Goal: Information Seeking & Learning: Check status

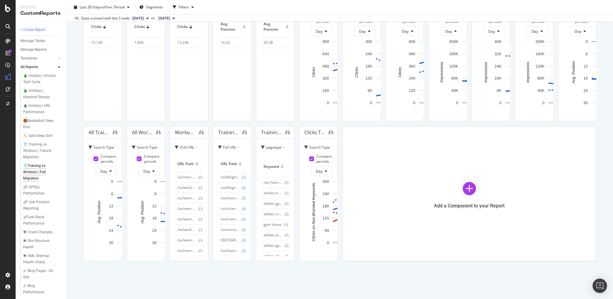
scroll to position [451, 0]
click at [104, 8] on span "vs Prev. Period" at bounding box center [113, 7] width 24 height 5
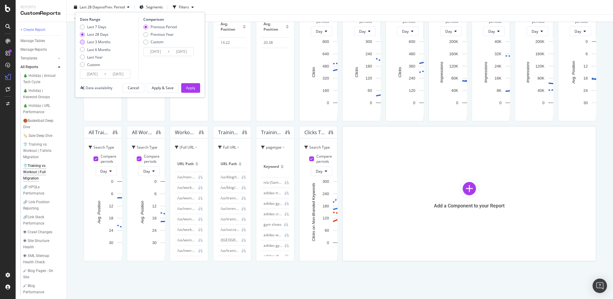
click at [97, 43] on div "Last 3 Months" at bounding box center [98, 41] width 23 height 5
type input "[DATE]"
click at [197, 91] on button "Apply" at bounding box center [190, 88] width 19 height 10
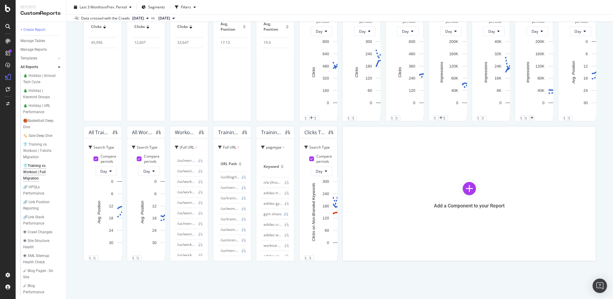
scroll to position [2297, 0]
